Goal: Answer question/provide support

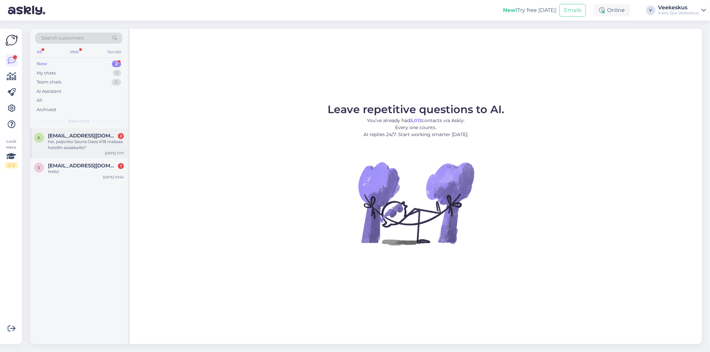
click at [91, 129] on div "a [EMAIL_ADDRESS][DOMAIN_NAME] 2 hei, paljonko Sauna Oasis K18 maksaa hotellin …" at bounding box center [79, 143] width 98 height 30
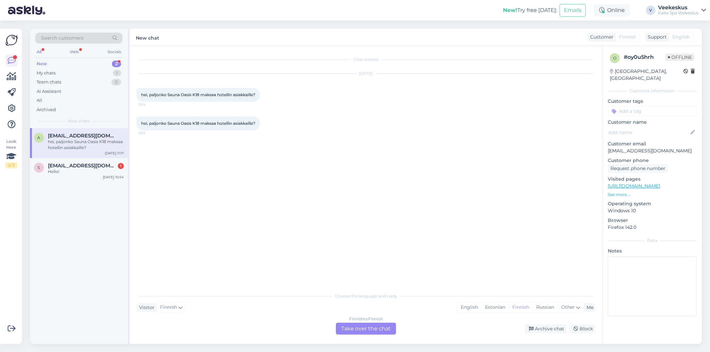
click at [374, 328] on div "Finnish to Finnish Take over the chat" at bounding box center [366, 329] width 60 height 12
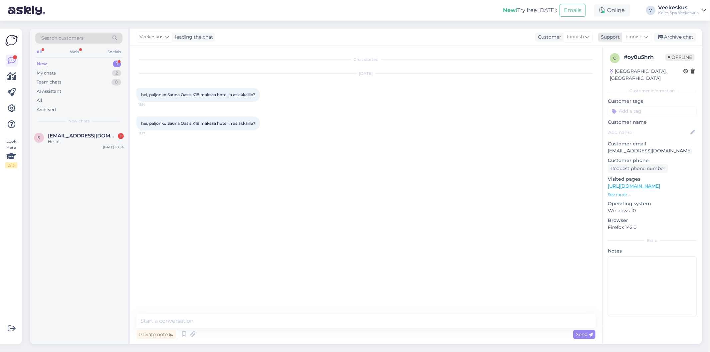
click at [641, 38] on span "Finnish" at bounding box center [633, 36] width 17 height 7
type input "eng"
click at [623, 69] on link "English" at bounding box center [624, 66] width 73 height 11
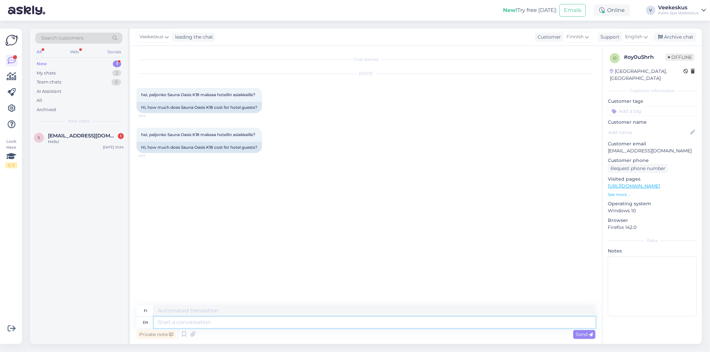
click at [294, 325] on textarea at bounding box center [375, 322] width 442 height 11
type textarea "Hello,"
type textarea "Hei,"
type textarea "Hello, for"
type textarea "Hei, varten"
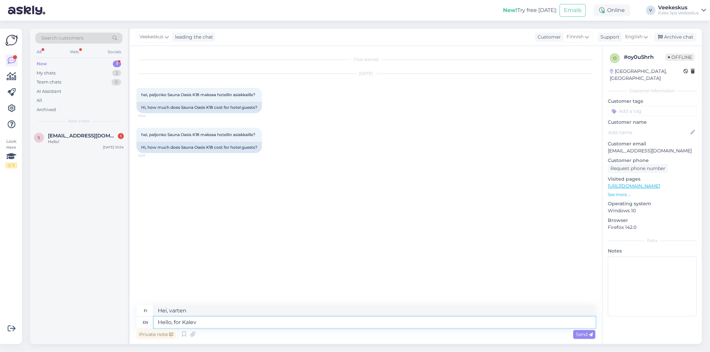
type textarea "Hello, for Kalev"
type textarea "Hei Kaleville"
type textarea "Hello, for Kalev spa"
type textarea "[PERSON_NAME]-kylpylälle"
type textarea "Hello, for Kalev"
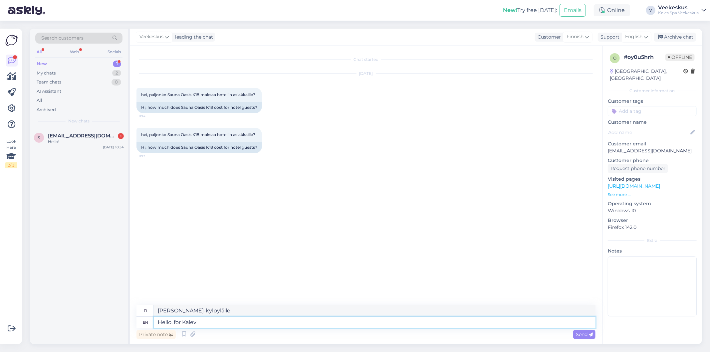
type textarea "Hei Kaleville"
type textarea "Hello, for Kalevspa"
type textarea "[PERSON_NAME]"
type textarea "Hello, for [PERSON_NAME]"
type textarea "Hei, Kalevspan jotelille"
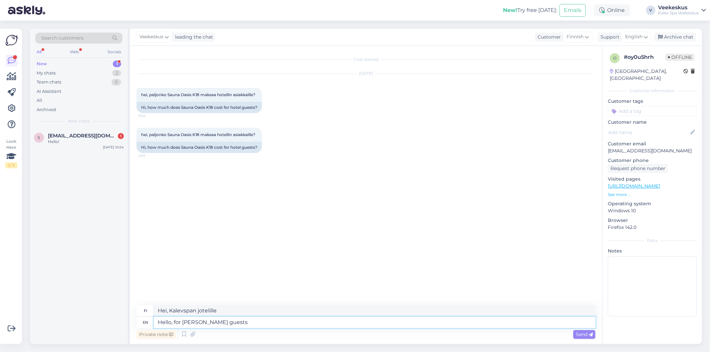
type textarea "Hello, for [PERSON_NAME] guests"
type textarea "[PERSON_NAME] [PERSON_NAME]"
type textarea "Hello, for [PERSON_NAME] guests the"
type textarea "Hei, Kalevspan [PERSON_NAME]"
type textarea "Hello, for [PERSON_NAME] guests the prce"
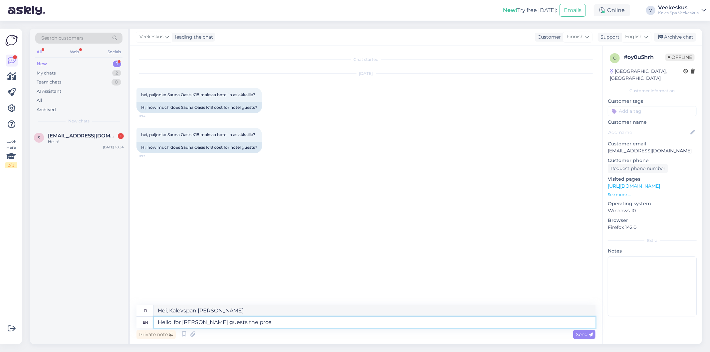
type textarea "Hei, Kalevspan jotel-vieraille hinta"
type textarea "Hello, for [PERSON_NAME] guests the price is"
type textarea "[PERSON_NAME], [PERSON_NAME] vieraille hinta on"
click at [340, 352] on html "New! Try free [DATE]: Emails Online V Veekeskus Kales Spa Veekeskus Look Here 2…" at bounding box center [355, 176] width 710 height 352
type textarea "Hello, for [PERSON_NAME] guests the price is 20"
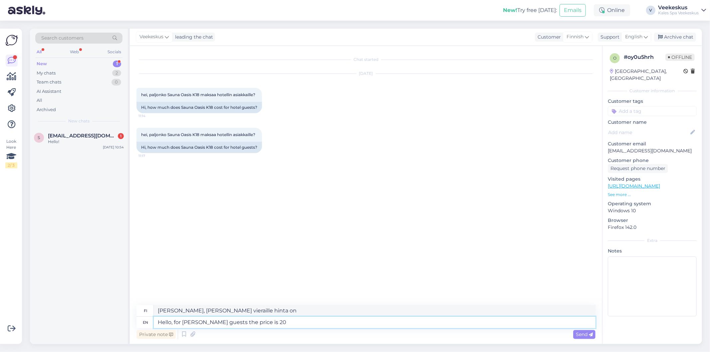
type textarea "[PERSON_NAME], [PERSON_NAME] vieraille hinta on 20"
type textarea "Hello, for [PERSON_NAME] guests the price is 20 eur"
type textarea "Hei, Kalevspa Jotelin vieraille hinta on 20 euroa."
type textarea "Hello, for [PERSON_NAME] guests the price is 20 eur p"
type textarea "Hei, Kalevspan jotel-vieraille hinta on 20 euroa."
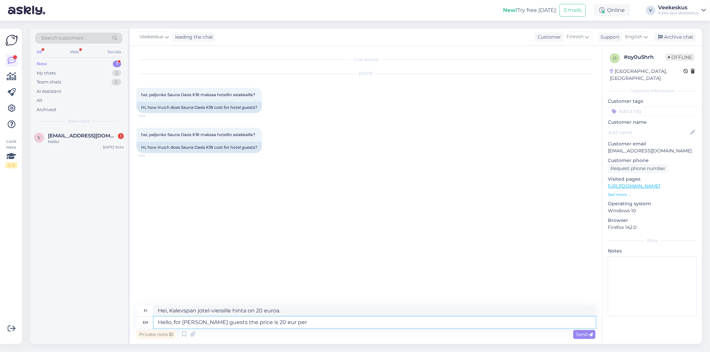
type textarea "Hello, for [PERSON_NAME] guests the price is 20 eur per e"
type textarea "Hei, [PERSON_NAME] Jotelin vieraille hinta on 20 euroa per henkilö."
type textarea "Hello, for [PERSON_NAME] guests the price is 20 eur per person"
click at [580, 334] on span "Send" at bounding box center [584, 335] width 17 height 6
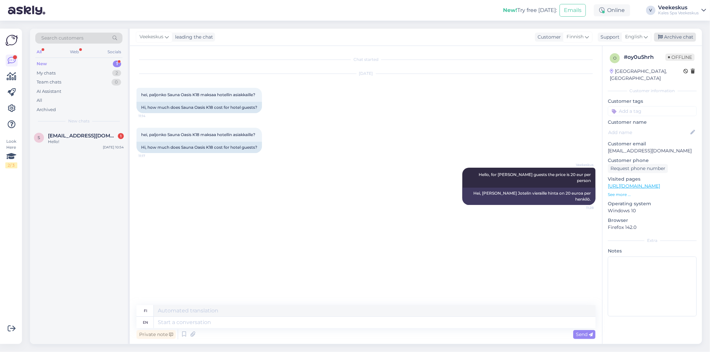
click at [686, 37] on div "Archive chat" at bounding box center [675, 37] width 42 height 9
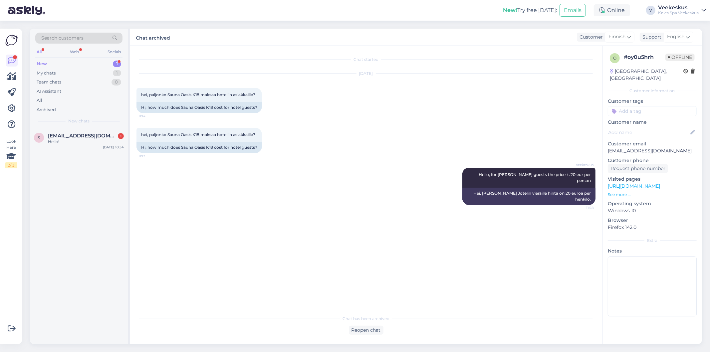
click at [84, 66] on div "New 1" at bounding box center [78, 63] width 87 height 9
click at [82, 72] on div "My chats 1" at bounding box center [78, 73] width 87 height 9
click at [77, 136] on span "#7pemihrw" at bounding box center [63, 136] width 30 height 6
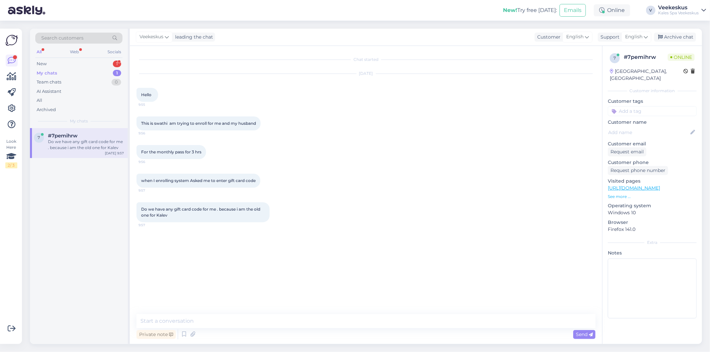
click at [394, 227] on div "Do we have any gift card code for me . because i am the old one for Kalev 9:57" at bounding box center [365, 212] width 459 height 35
drag, startPoint x: 202, startPoint y: 151, endPoint x: 188, endPoint y: 151, distance: 14.6
click at [188, 151] on div "For the monthly pass for 3 hrs 9:56" at bounding box center [171, 152] width 70 height 14
click at [191, 183] on div "when I enrolling system Asked me to enter gift card code 9:57" at bounding box center [198, 181] width 124 height 14
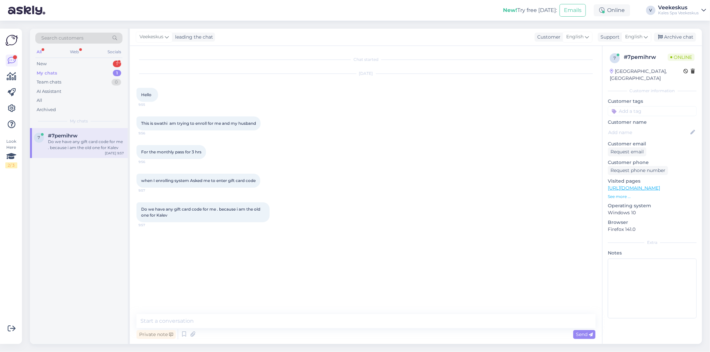
click at [236, 181] on span "when I enrolling system Asked me to enter gift card code" at bounding box center [198, 180] width 115 height 5
click at [278, 324] on textarea at bounding box center [365, 321] width 459 height 14
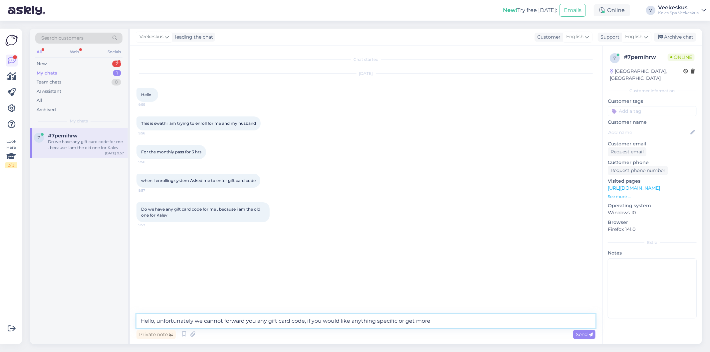
click at [405, 319] on textarea "Hello, unfortunately we cannot forward you any gift card code, if you would lik…" at bounding box center [365, 321] width 459 height 14
click at [537, 317] on textarea "Hello, unfortunately we cannot forward you any gift card code, if you would lik…" at bounding box center [365, 321] width 459 height 14
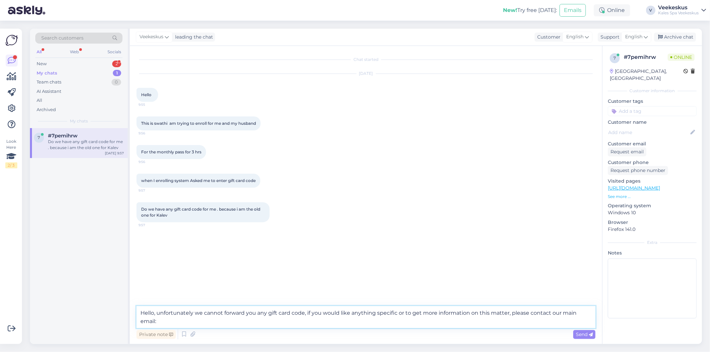
paste textarea "[EMAIL_ADDRESS][DOMAIN_NAME]"
type textarea "Hello, unfortunately we cannot forward you any gift card code, if you would lik…"
click at [582, 332] on span "Send" at bounding box center [584, 335] width 17 height 6
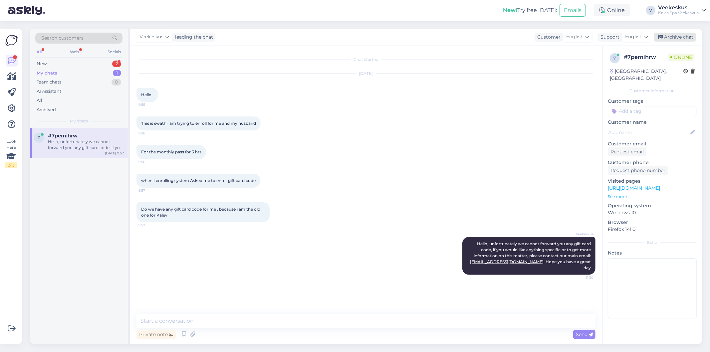
click at [675, 36] on div "Archive chat" at bounding box center [675, 37] width 42 height 9
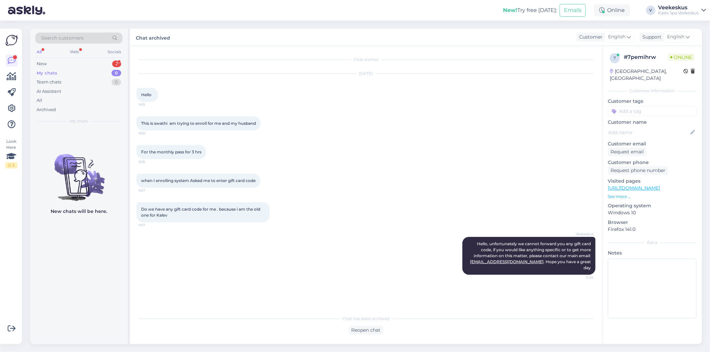
click at [68, 71] on div "My chats 0" at bounding box center [78, 73] width 87 height 9
click at [66, 67] on div "New 2" at bounding box center [78, 63] width 87 height 9
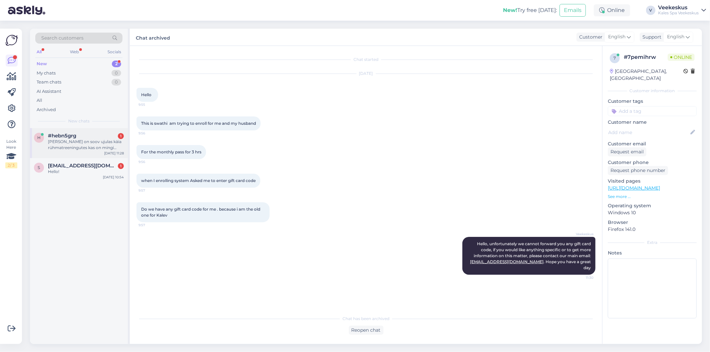
click at [77, 146] on div "[PERSON_NAME] on soov ujulas käia rühmatreeningutes kas on mingi teine pakett m…" at bounding box center [86, 145] width 76 height 12
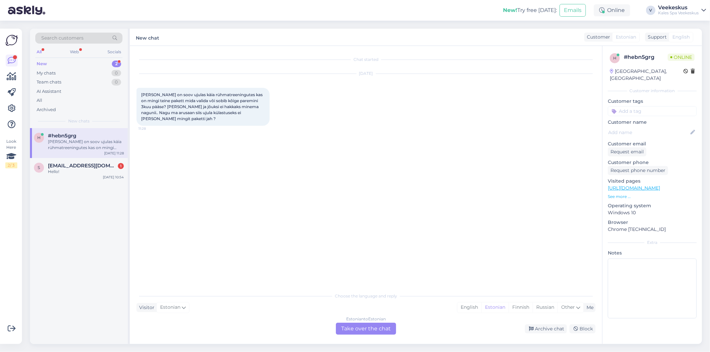
click at [307, 177] on div "Chat started [DATE] Tere Kui on soov ujulas käia rühmatreeningutes kas on mingi…" at bounding box center [368, 168] width 465 height 231
click at [345, 332] on div "Estonian to Estonian Take over the chat" at bounding box center [366, 329] width 60 height 12
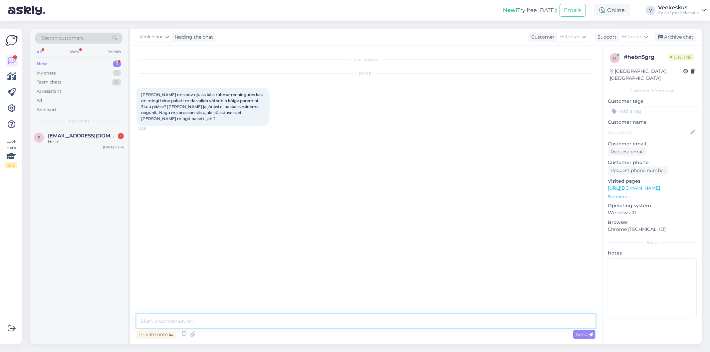
click at [317, 323] on textarea at bounding box center [365, 321] width 459 height 14
click at [273, 224] on div "Chat started [DATE] Tere Kui on soov ujulas käia rühmatreeningutes kas on mingi…" at bounding box center [368, 181] width 465 height 256
click at [225, 319] on textarea "Tere, meil on eraldi" at bounding box center [365, 321] width 459 height 14
paste textarea "10 x pääse beebiootel emadele, pensionäridele, puuetega isikutele vastava dokum…"
type textarea "Tere, meil on eraldi teenus beebiootel emadele: 10 x pääse beebiootel emadele, …"
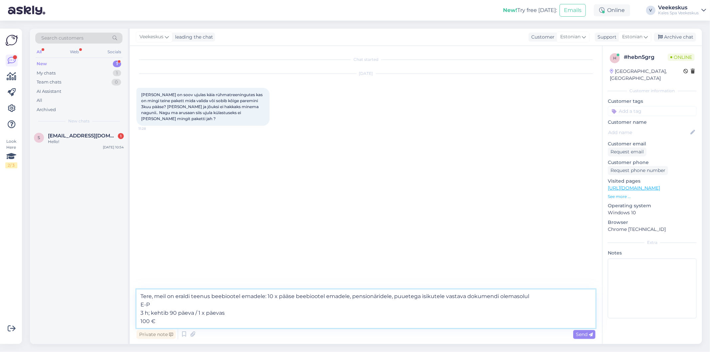
click at [279, 307] on textarea "Tere, meil on eraldi teenus beebiootel emadele: 10 x pääse beebiootel emadele, …" at bounding box center [365, 309] width 459 height 39
click at [216, 325] on textarea "Tere, meil on eraldi teenus beebiootel emadele: 10 x pääse beebiootel emadele, …" at bounding box center [365, 309] width 459 height 39
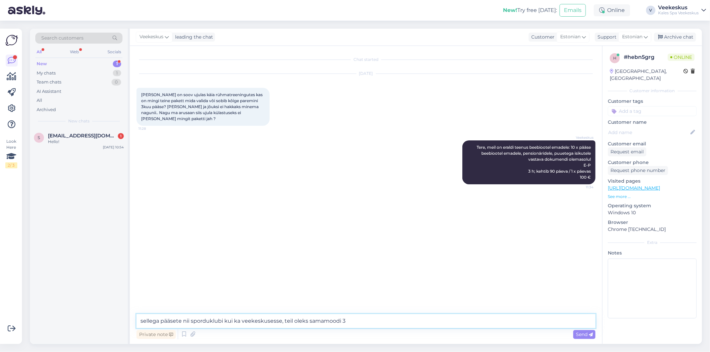
click at [440, 319] on textarea "sellega pääsete nii sporduklubi kui ka veekeskusesse, teil oleks samamoodi 3" at bounding box center [365, 321] width 459 height 14
type textarea "sellega pääsete nii sporduklubi kui ka veekeskusesse, teil oleks samamoodi 3tun…"
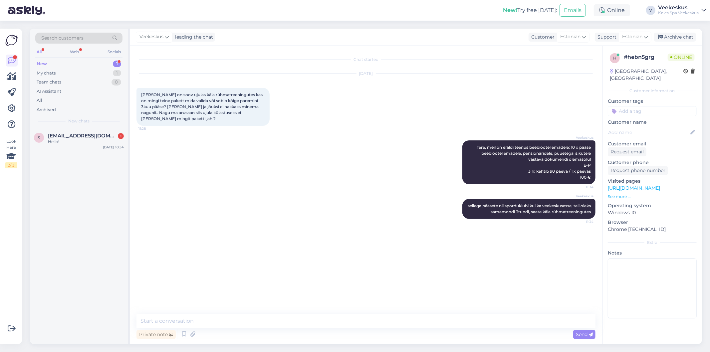
click at [454, 270] on div "Chat started [DATE] Tere Kui on soov ujulas käia rühmatreeningutes kas on mingi…" at bounding box center [368, 181] width 465 height 256
click at [687, 36] on div "Archive chat" at bounding box center [675, 37] width 42 height 9
click at [92, 129] on div "s [EMAIL_ADDRESS][DOMAIN_NAME] 1 Hello! [DATE] 10:54" at bounding box center [79, 140] width 98 height 24
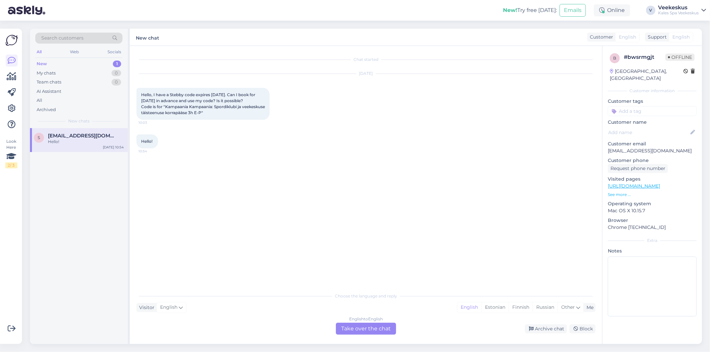
click at [417, 196] on div "Chat started [DATE] Hello, I have a Stebby code expires [DATE]. Can I book for …" at bounding box center [368, 168] width 465 height 231
click at [353, 331] on div "English to English Take over the chat" at bounding box center [366, 329] width 60 height 12
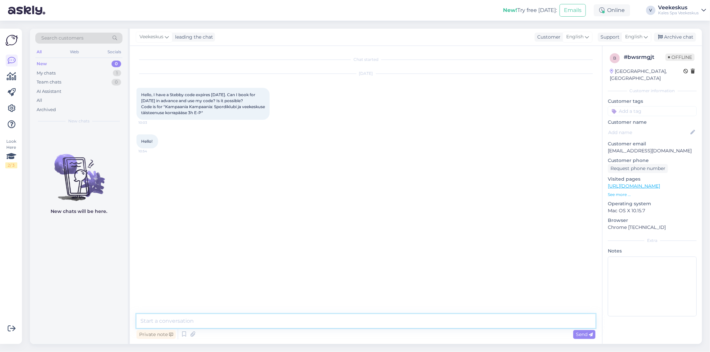
click at [357, 322] on textarea at bounding box center [365, 321] width 459 height 14
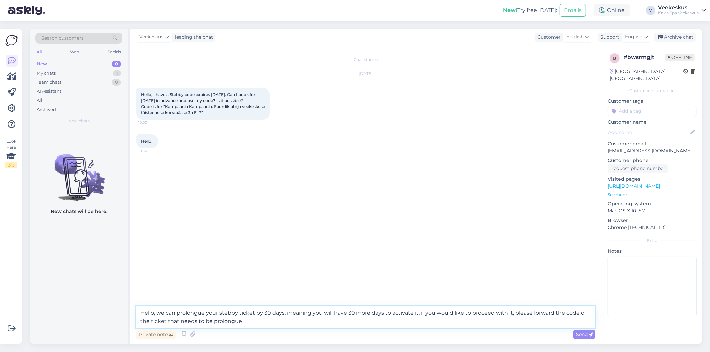
type textarea "Hello, we can prolongue your stebby ticket by 30 days, meaning you will have 30…"
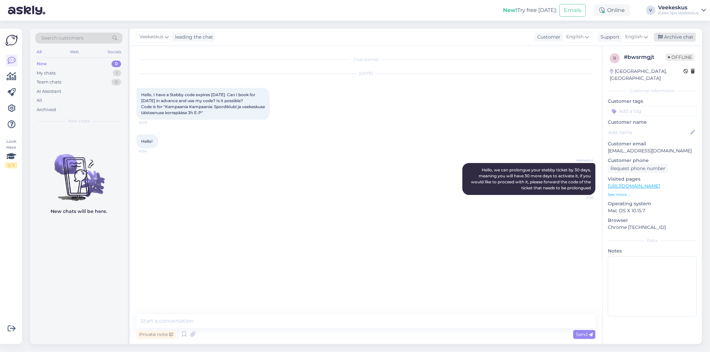
click at [687, 35] on div "Archive chat" at bounding box center [675, 37] width 42 height 9
